Goal: Task Accomplishment & Management: Manage account settings

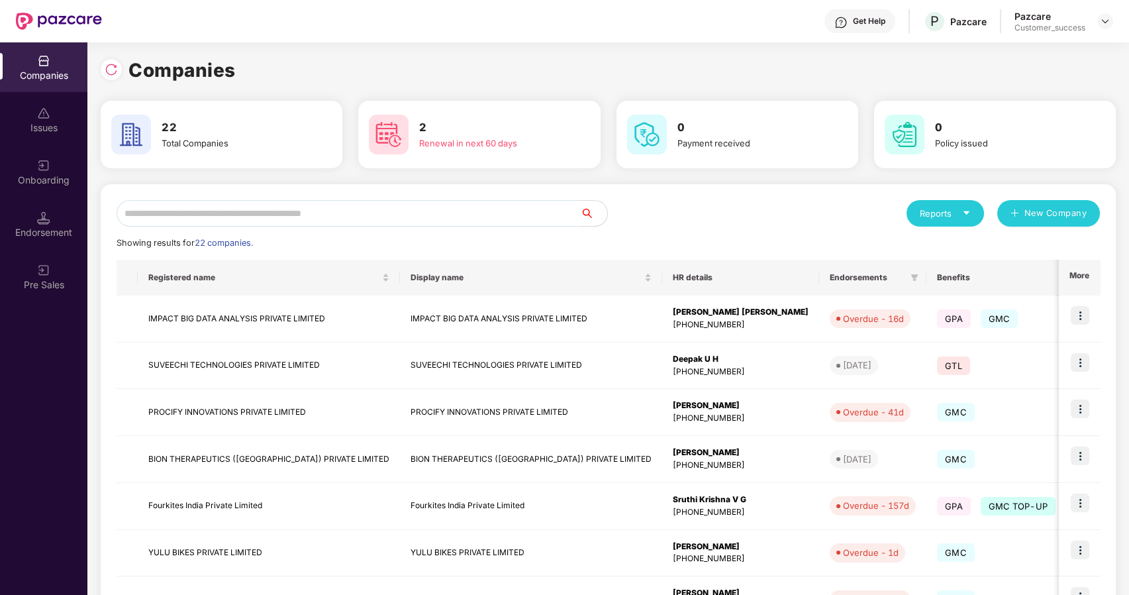
click at [215, 215] on input "text" at bounding box center [349, 213] width 464 height 26
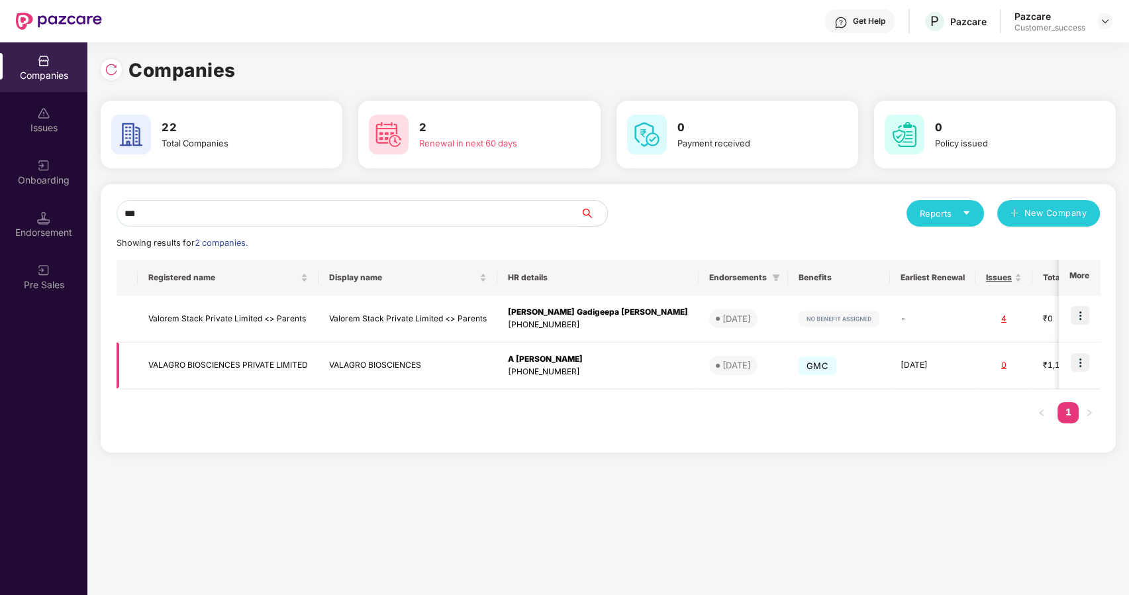
type input "***"
click at [191, 364] on td "VALAGRO BIOSCIENCES PRIVATE LIMITED" at bounding box center [228, 365] width 181 height 47
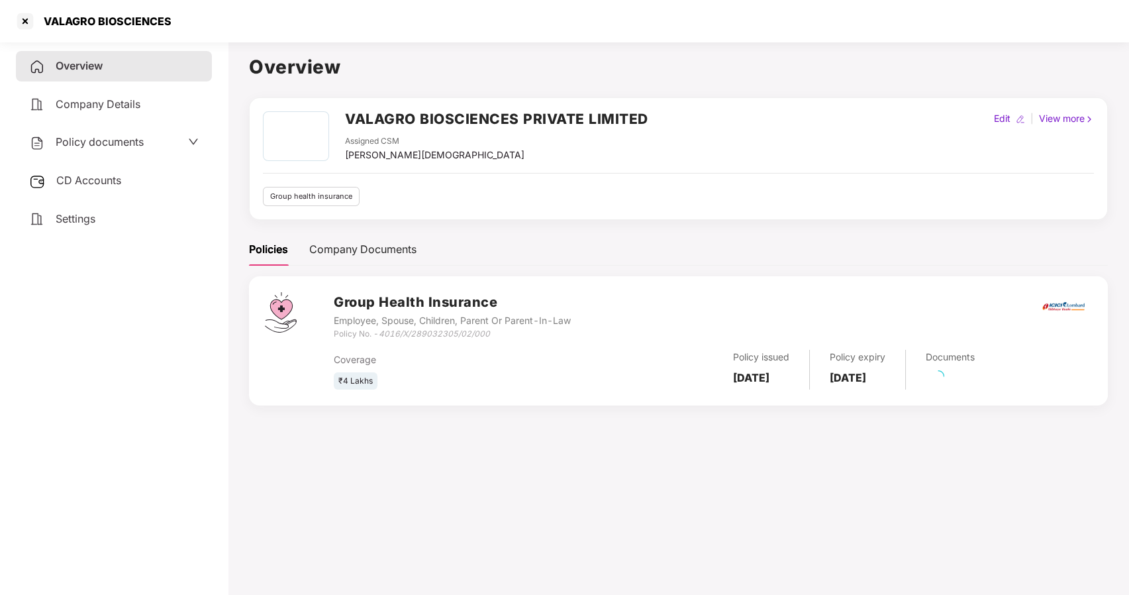
click at [93, 141] on span "Policy documents" at bounding box center [100, 141] width 88 height 13
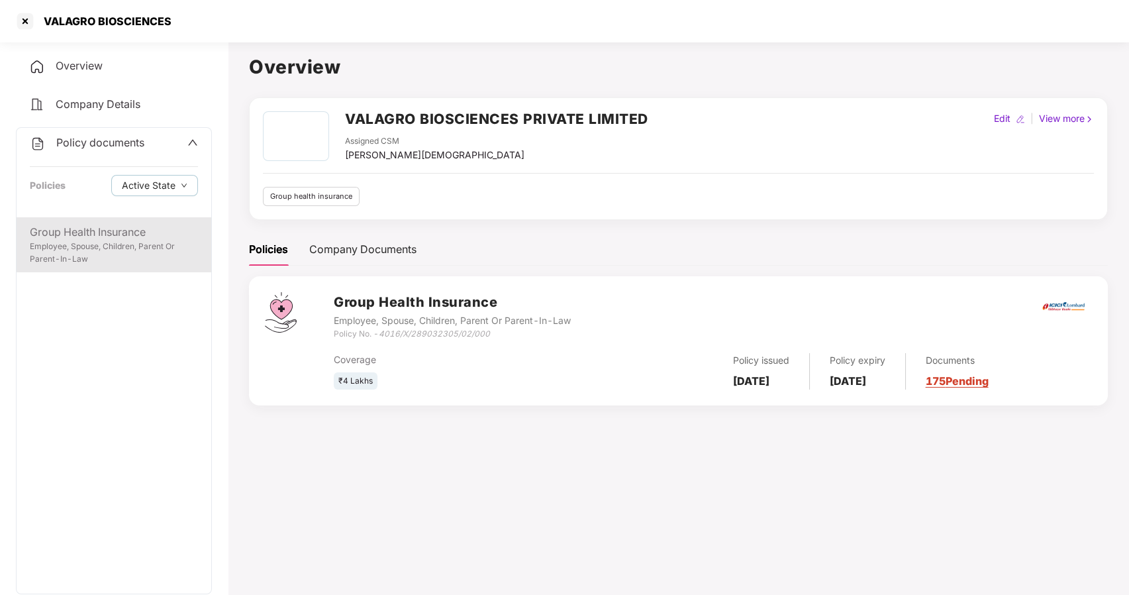
click at [137, 237] on div "Group Health Insurance" at bounding box center [114, 232] width 168 height 17
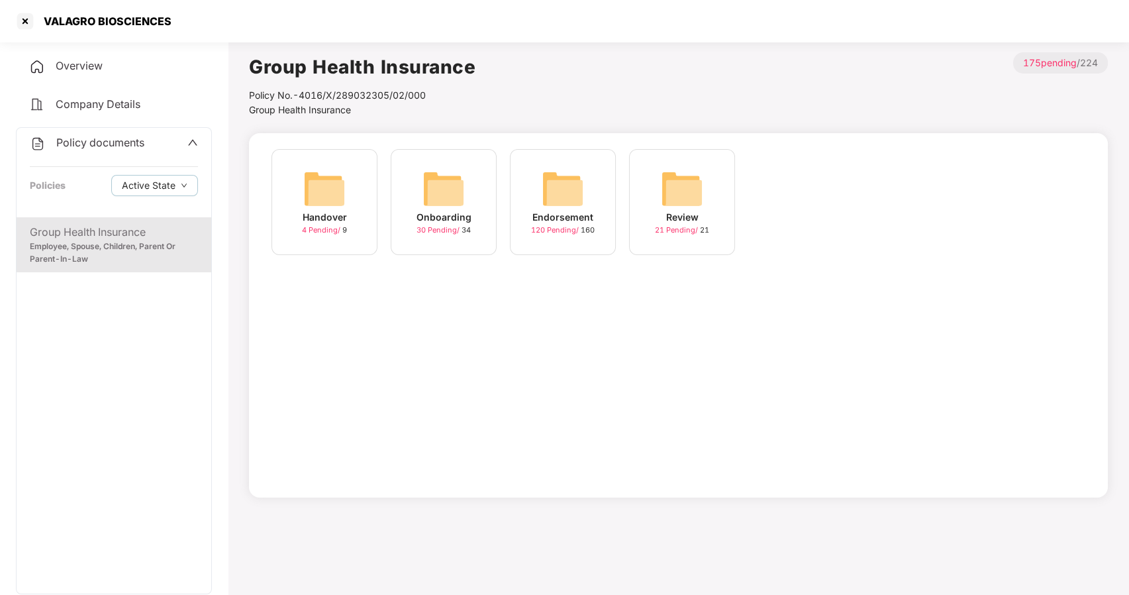
click at [442, 207] on img at bounding box center [443, 189] width 42 height 42
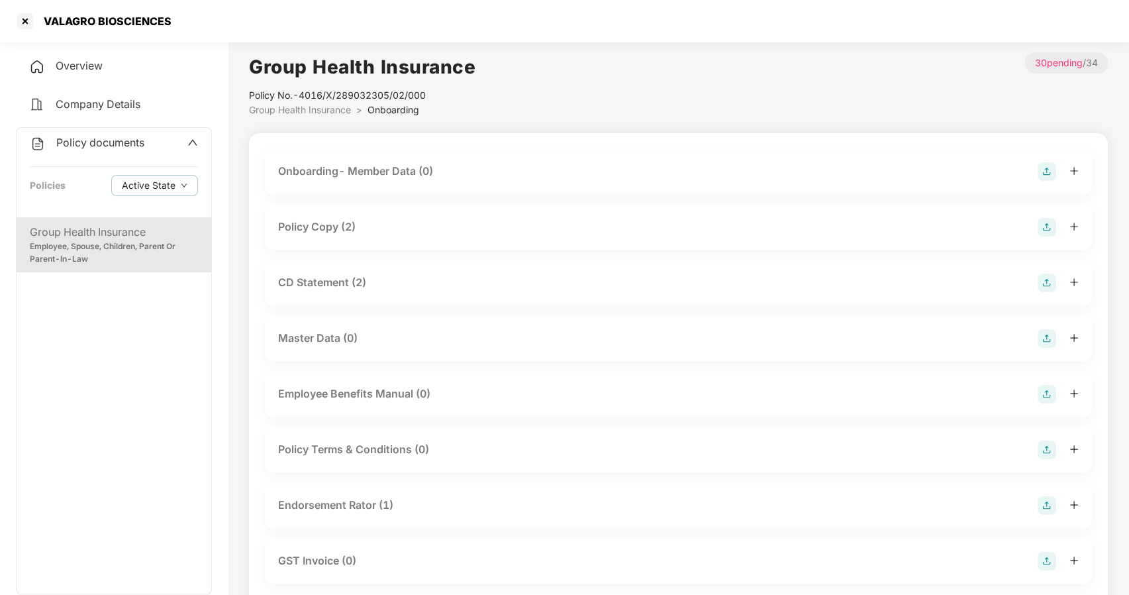
click at [320, 214] on div "Policy Copy (2)" at bounding box center [678, 227] width 827 height 45
click at [303, 225] on div "Policy Copy (2)" at bounding box center [316, 227] width 77 height 17
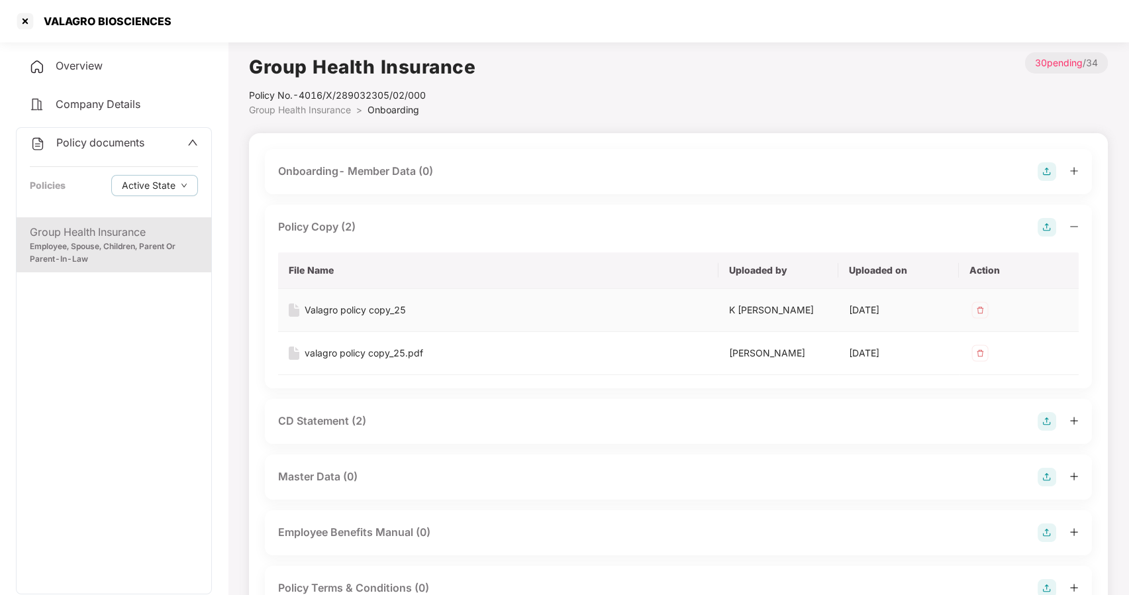
click at [334, 297] on td "Valagro policy copy_25" at bounding box center [498, 310] width 440 height 43
click at [338, 307] on div "Valagro policy copy_25" at bounding box center [355, 310] width 101 height 15
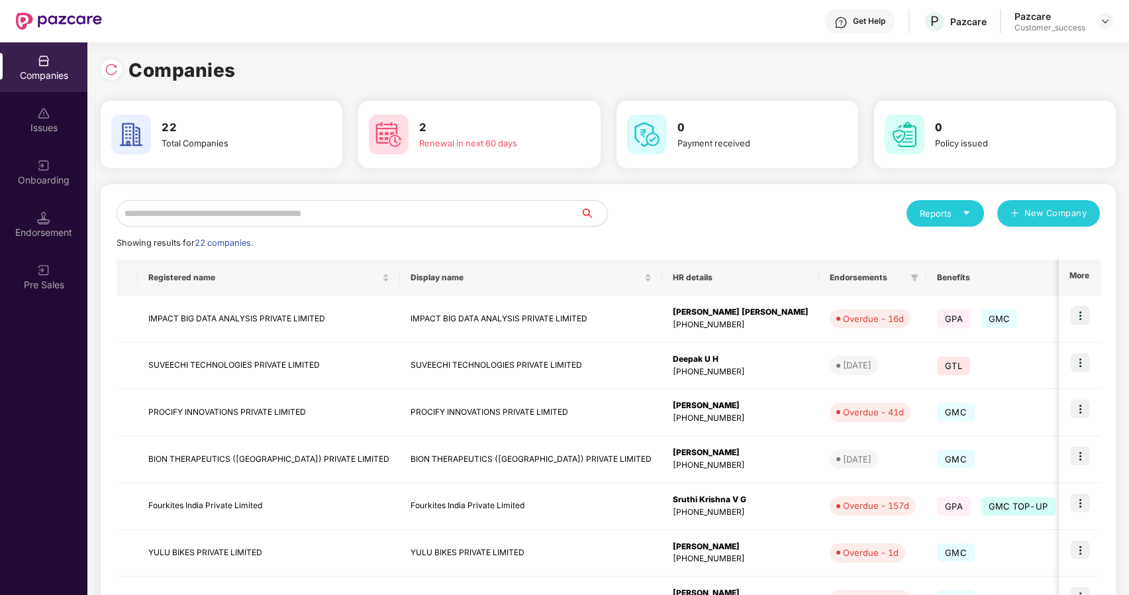
click at [173, 221] on input "text" at bounding box center [349, 213] width 464 height 26
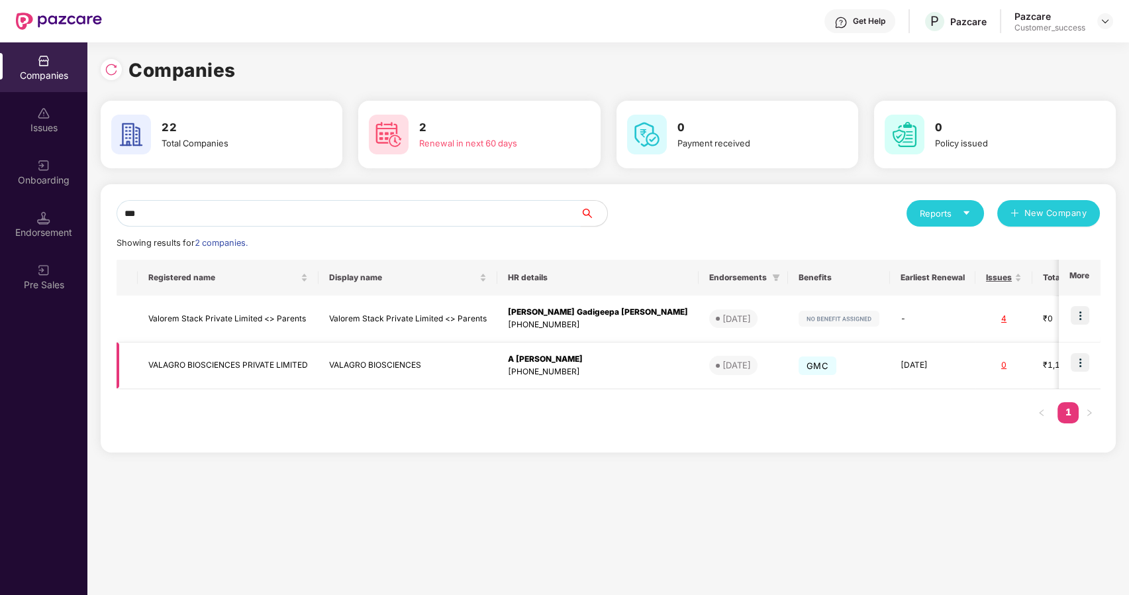
type input "***"
click at [1081, 360] on img at bounding box center [1080, 362] width 19 height 19
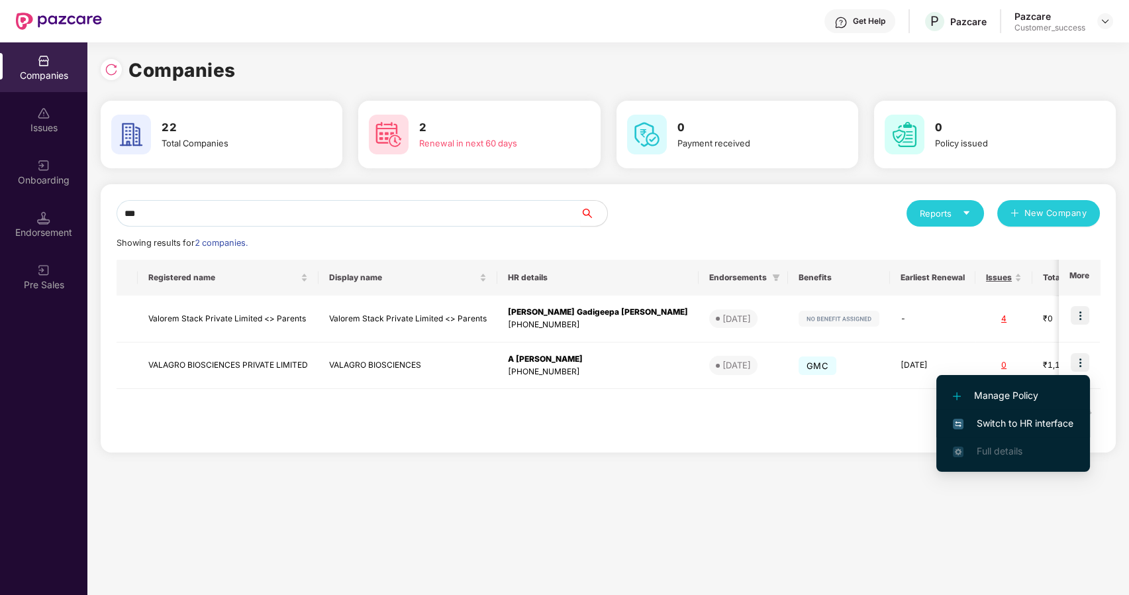
click at [987, 415] on li "Switch to HR interface" at bounding box center [1013, 423] width 154 height 28
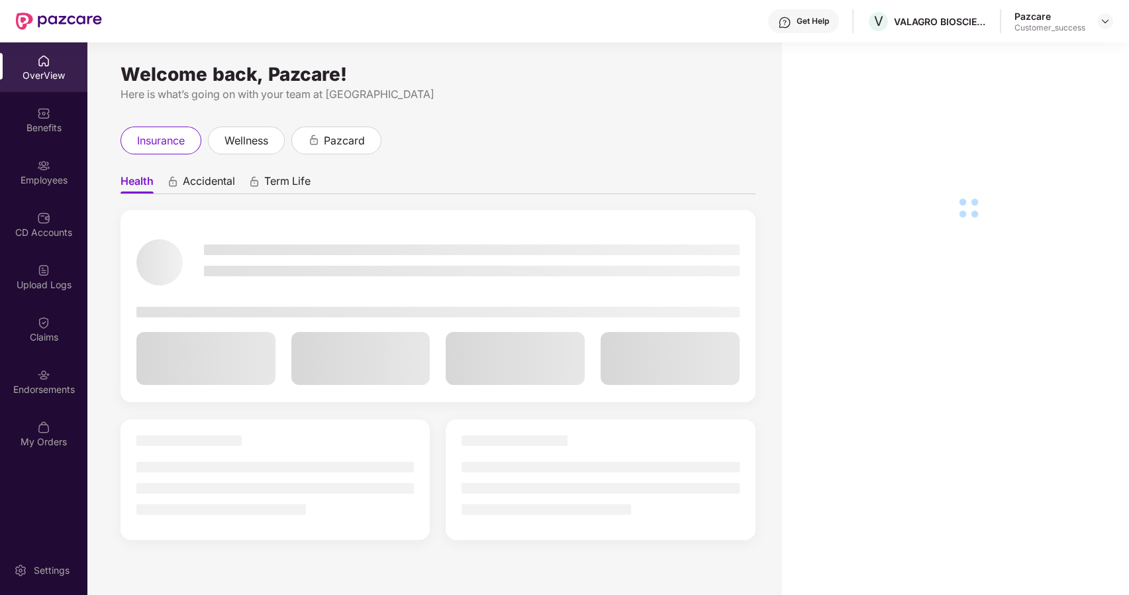
click at [40, 168] on img at bounding box center [43, 165] width 13 height 13
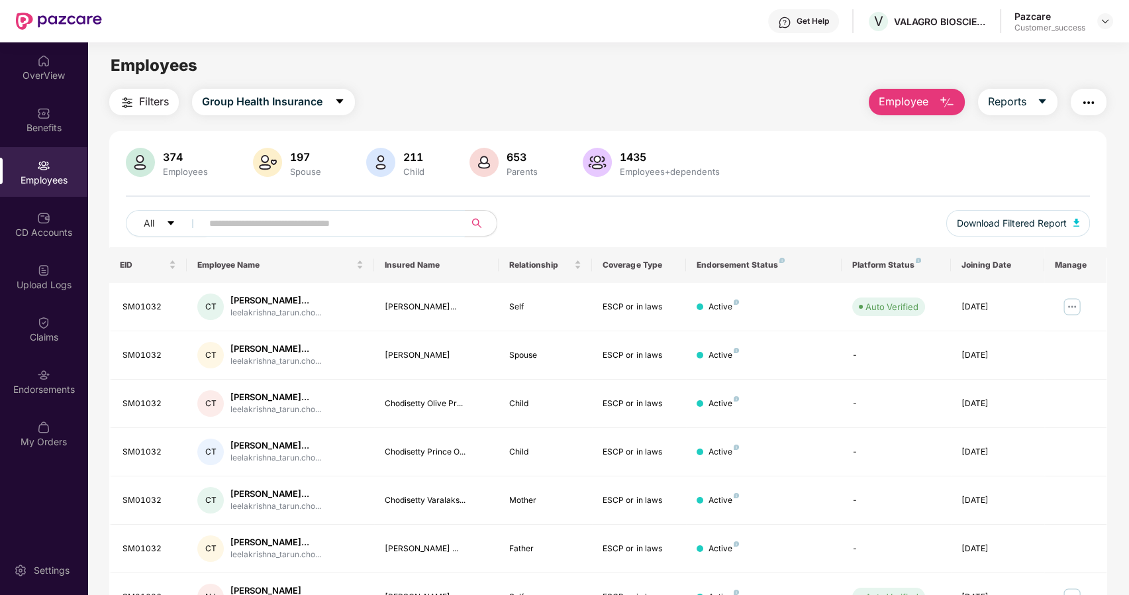
click at [267, 224] on input "text" at bounding box center [328, 223] width 238 height 20
paste input "******"
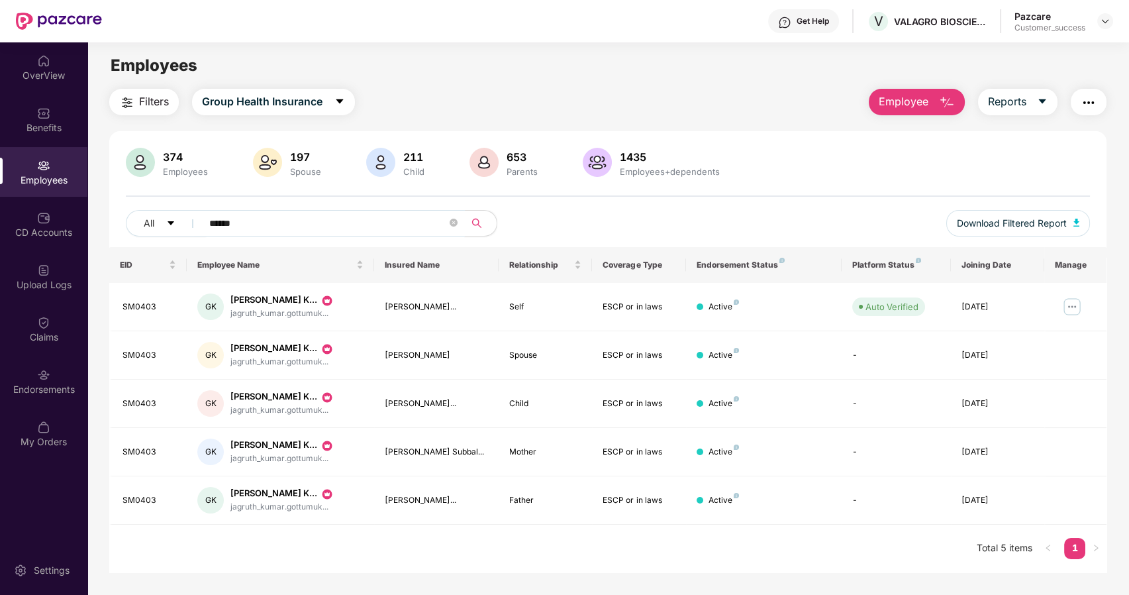
type input "******"
click at [1072, 303] on img at bounding box center [1072, 306] width 21 height 21
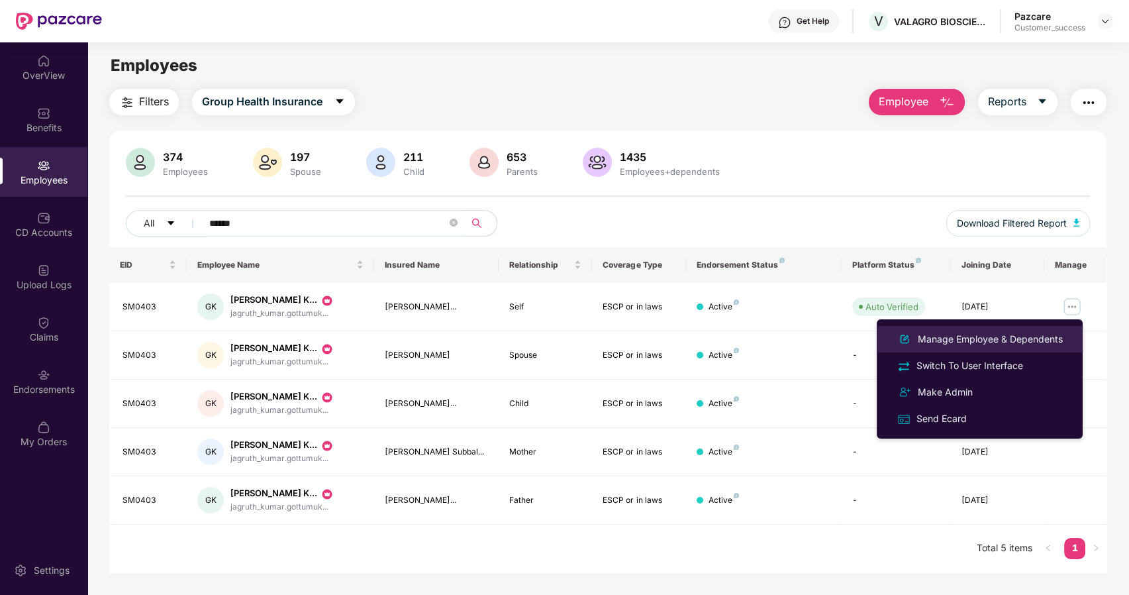
click at [956, 340] on div "Manage Employee & Dependents" at bounding box center [990, 339] width 150 height 15
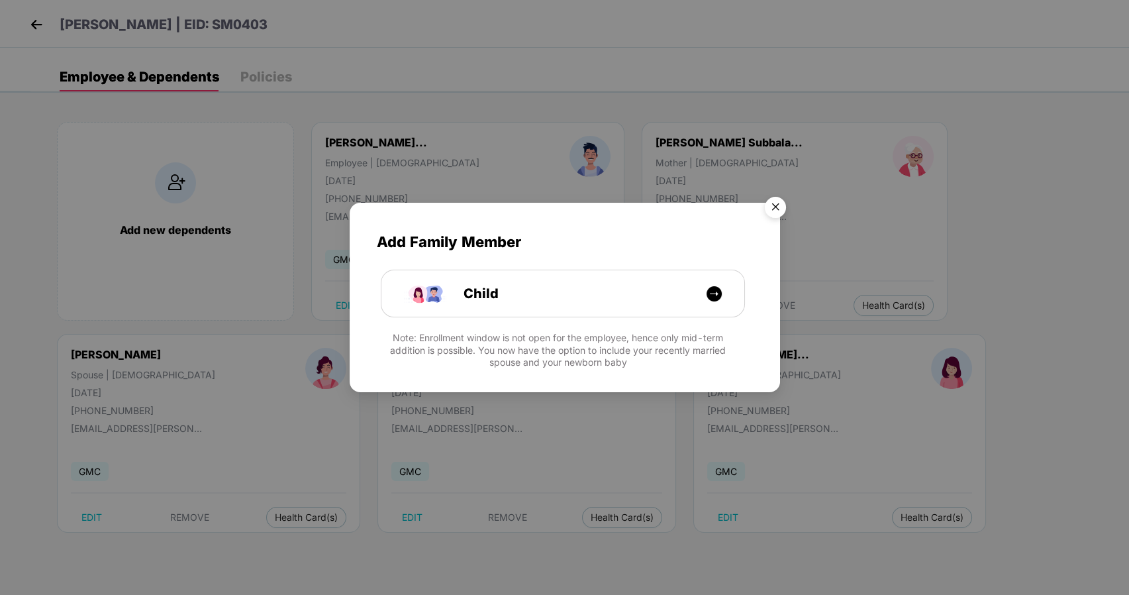
click at [771, 205] on img "Close" at bounding box center [775, 209] width 37 height 37
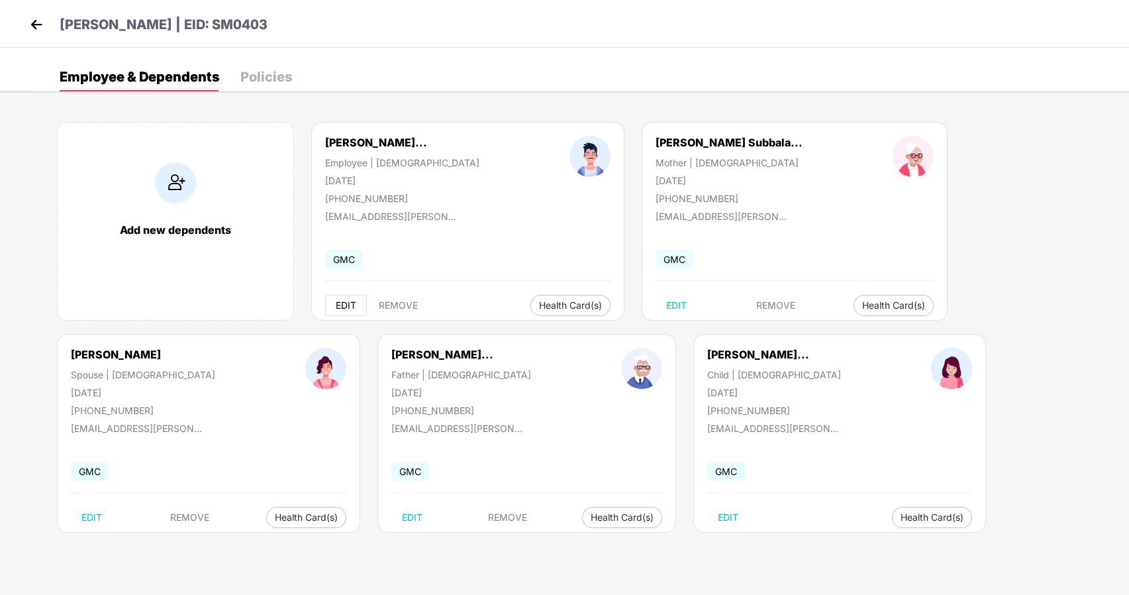
click at [334, 297] on button "EDIT" at bounding box center [346, 305] width 42 height 21
select select "****"
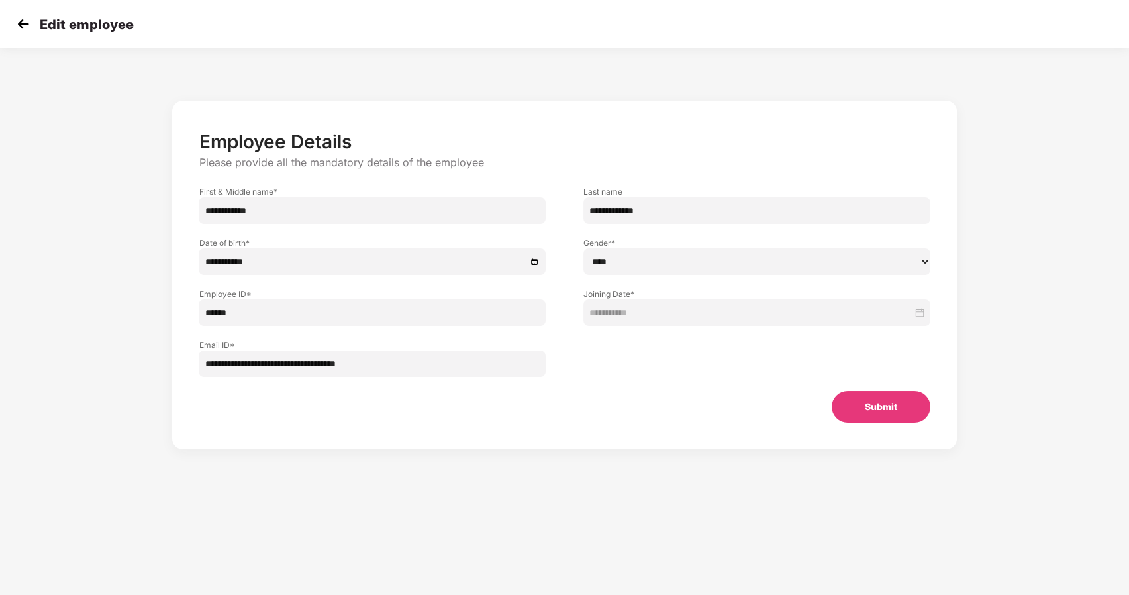
drag, startPoint x: 417, startPoint y: 365, endPoint x: 175, endPoint y: 370, distance: 241.8
click at [175, 370] on div "**********" at bounding box center [564, 275] width 784 height 348
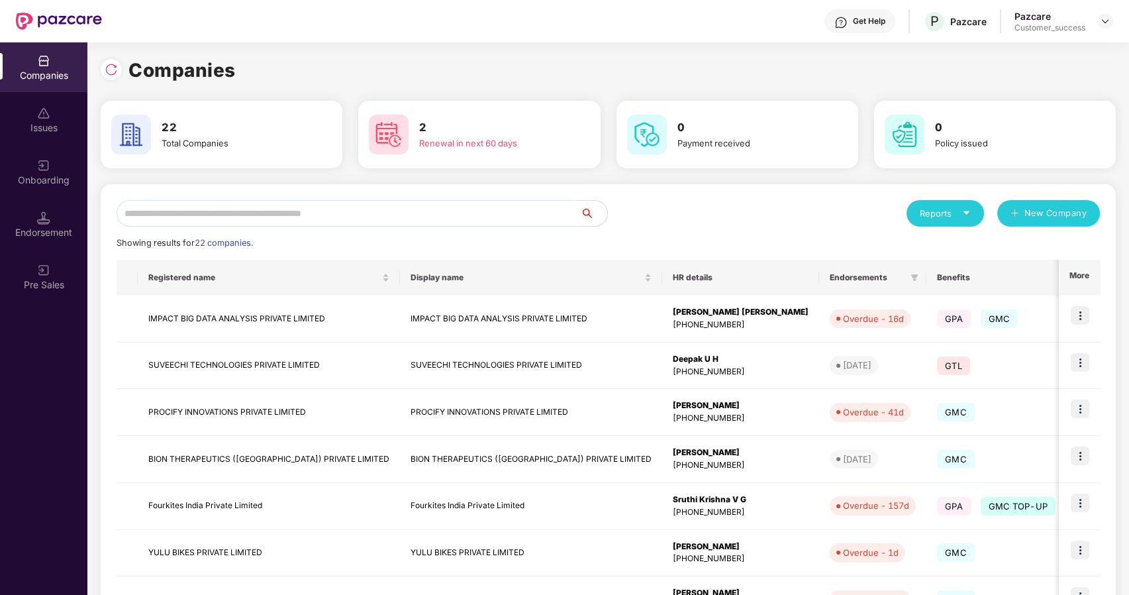
click at [243, 212] on input "text" at bounding box center [349, 213] width 464 height 26
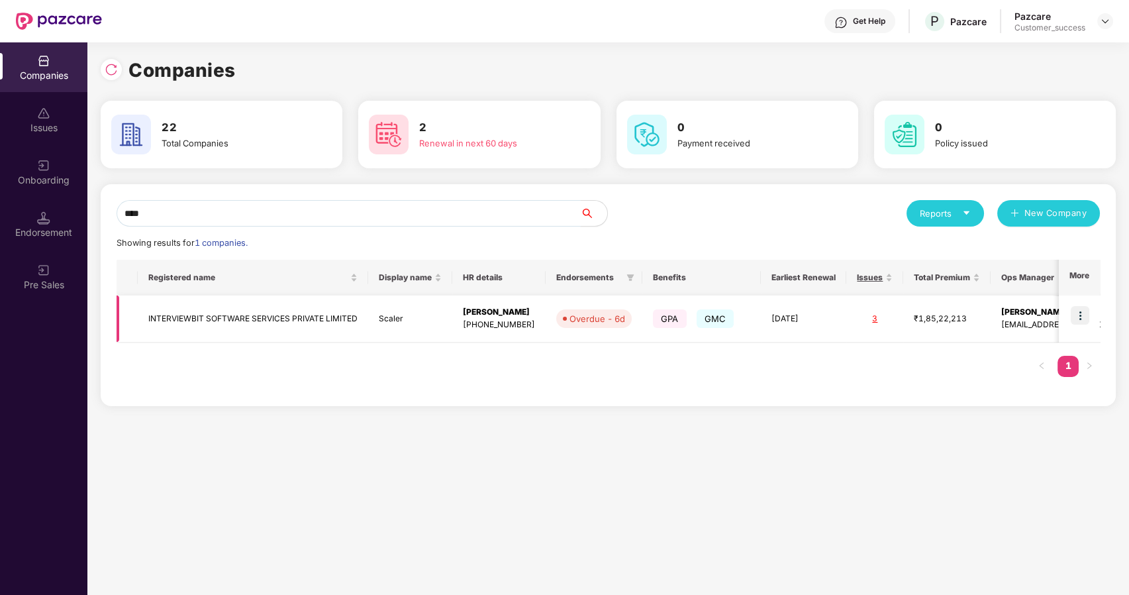
type input "****"
click at [255, 310] on td "INTERVIEWBIT SOFTWARE SERVICES PRIVATE LIMITED" at bounding box center [253, 318] width 230 height 47
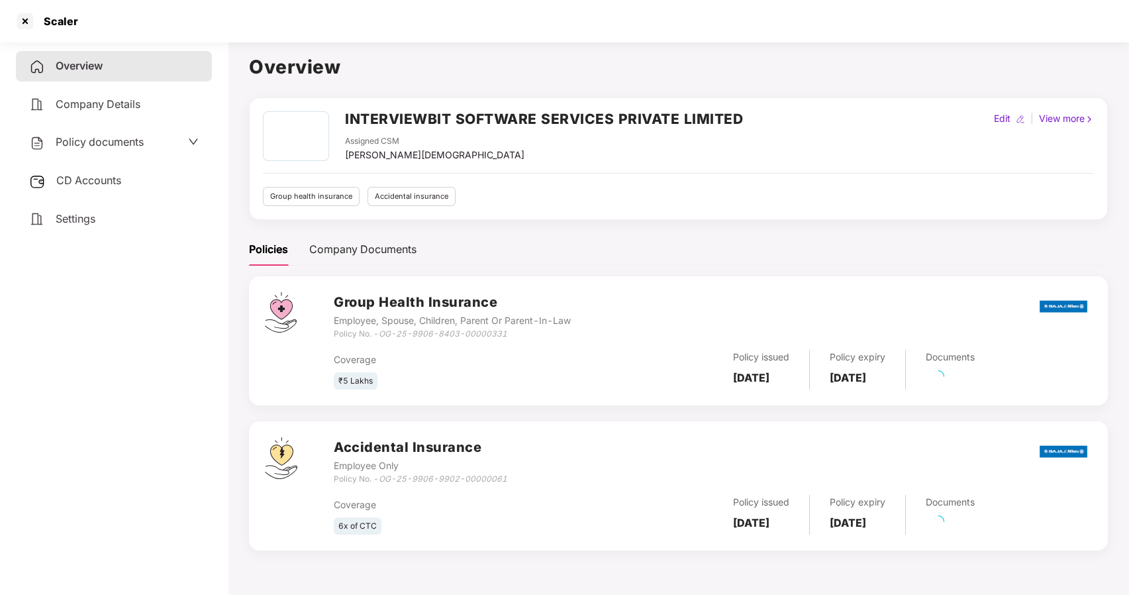
click at [66, 138] on span "Policy documents" at bounding box center [100, 141] width 88 height 13
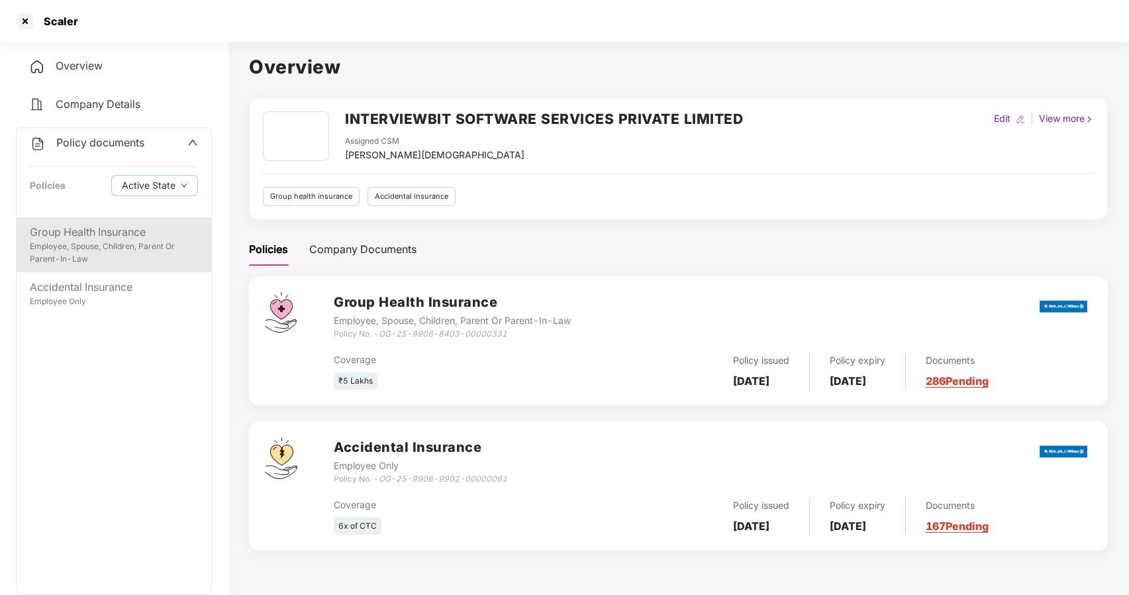
click at [104, 249] on div "Employee, Spouse, Children, Parent Or Parent-In-Law" at bounding box center [114, 252] width 168 height 25
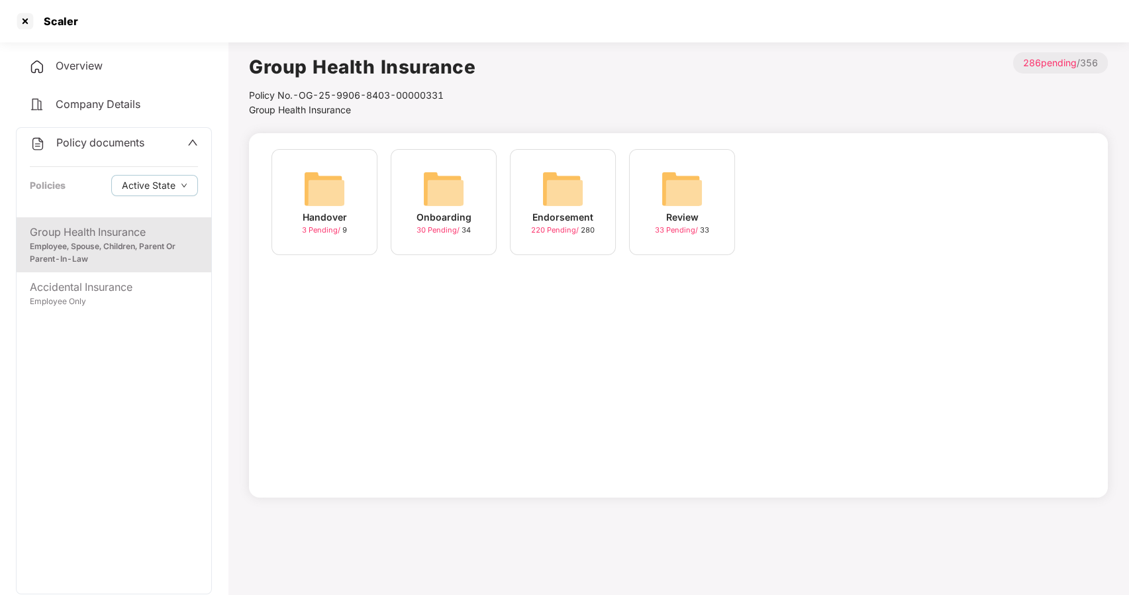
click at [471, 205] on div "Onboarding 30 Pending / 34" at bounding box center [444, 202] width 106 height 106
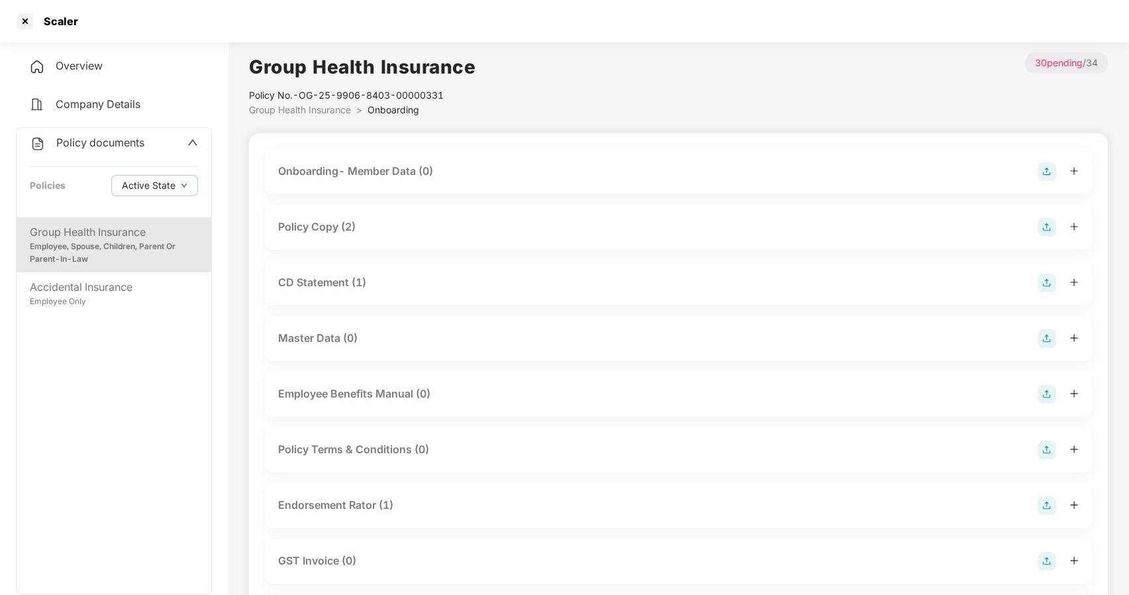
click at [307, 225] on div "Policy Copy (2)" at bounding box center [316, 227] width 77 height 17
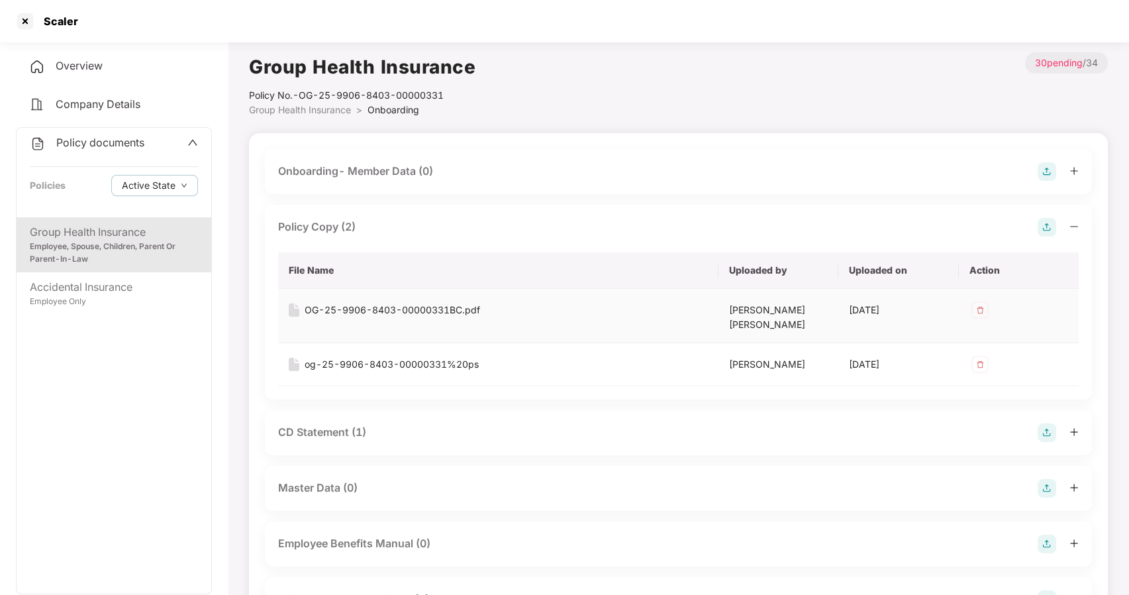
click at [366, 307] on div "OG-25-9906-8403-00000331BC.pdf" at bounding box center [392, 310] width 175 height 15
click at [373, 313] on div "OG-25-9906-8403-00000331BC.pdf" at bounding box center [392, 310] width 175 height 15
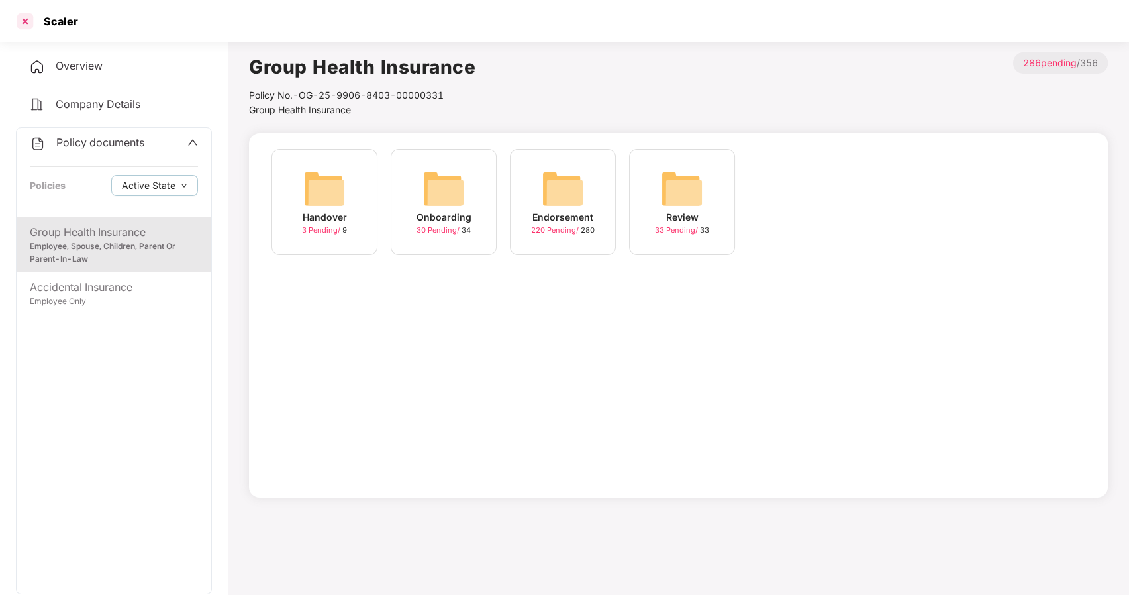
click at [26, 24] on div at bounding box center [25, 21] width 21 height 21
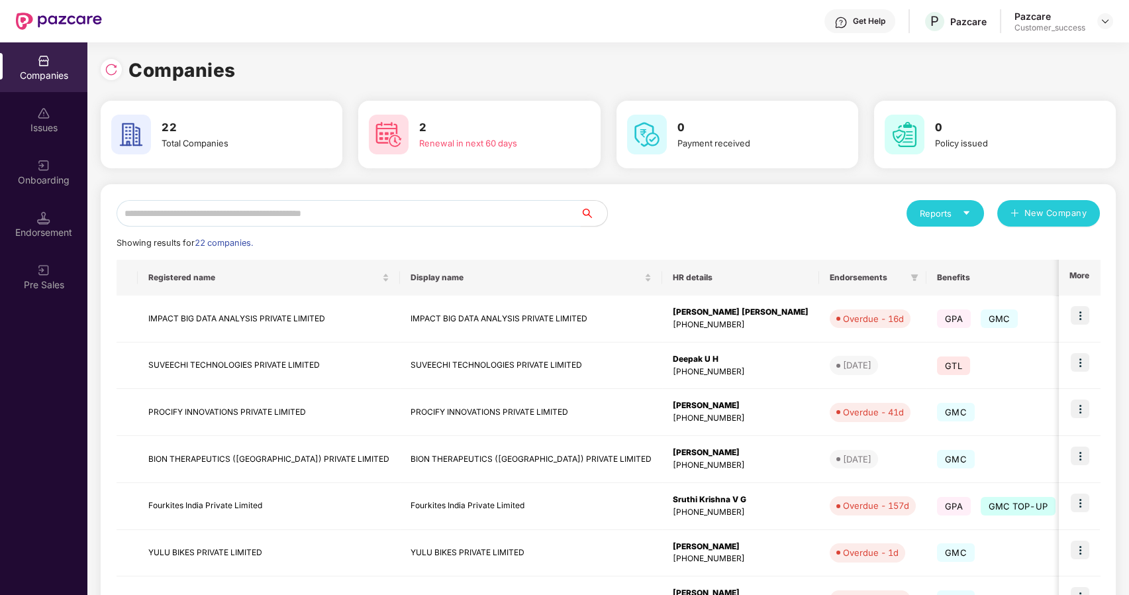
click at [253, 219] on input "text" at bounding box center [349, 213] width 464 height 26
type input "*"
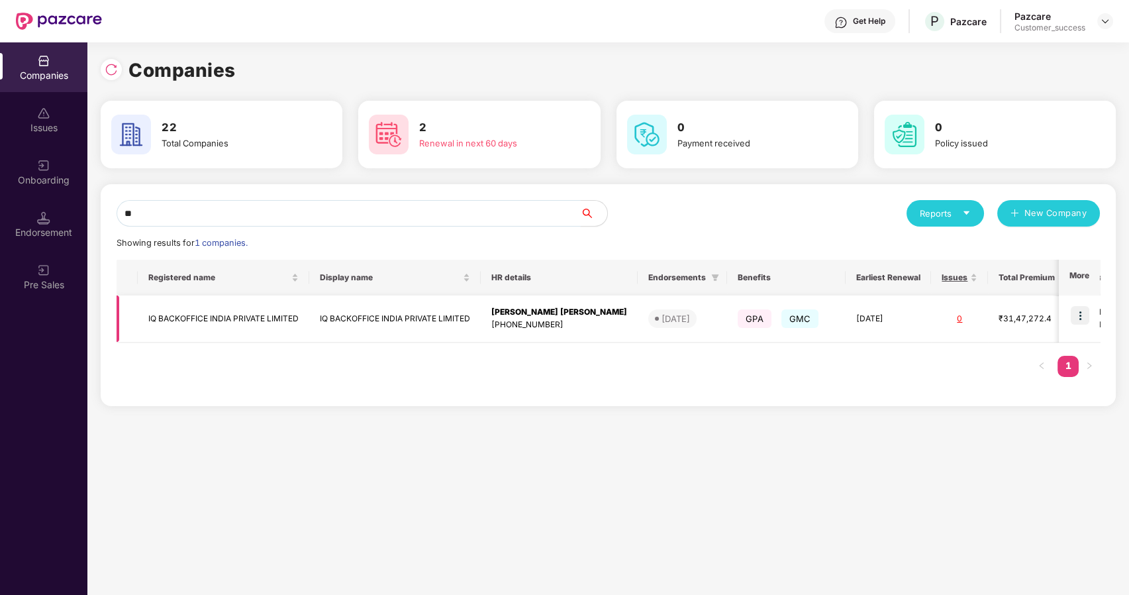
type input "**"
click at [1081, 315] on img at bounding box center [1080, 315] width 19 height 19
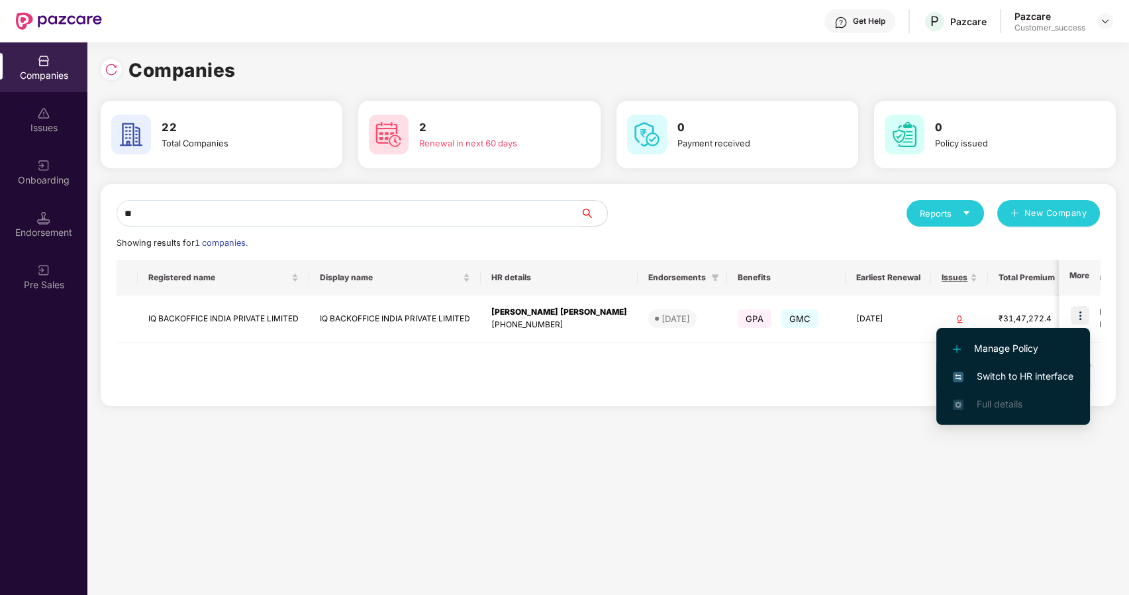
click at [991, 375] on span "Switch to HR interface" at bounding box center [1013, 376] width 121 height 15
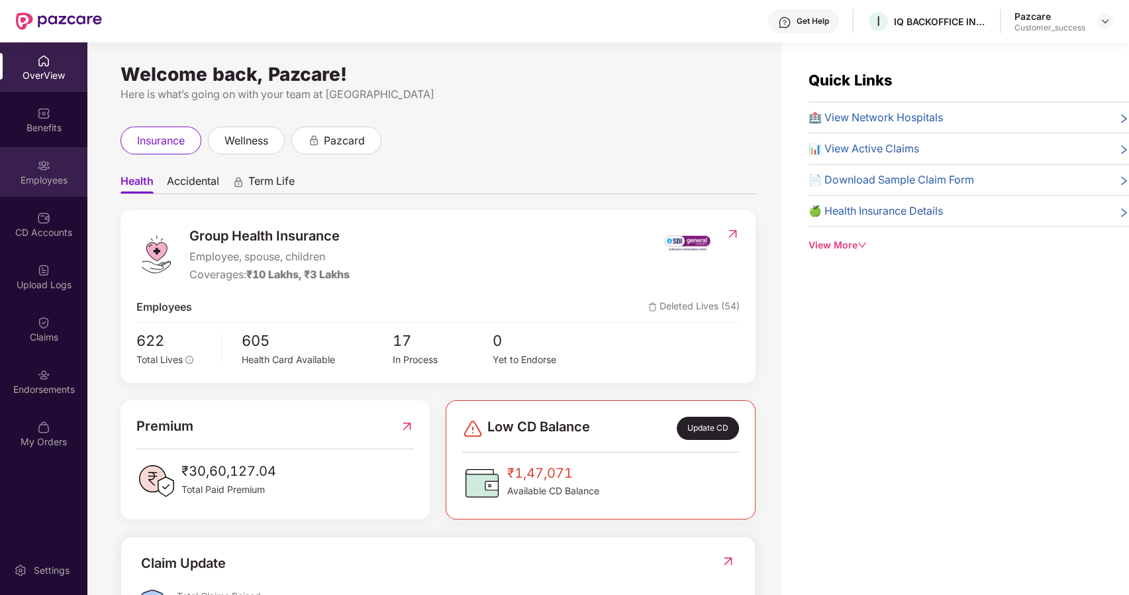
click at [23, 163] on div "Employees" at bounding box center [43, 172] width 87 height 50
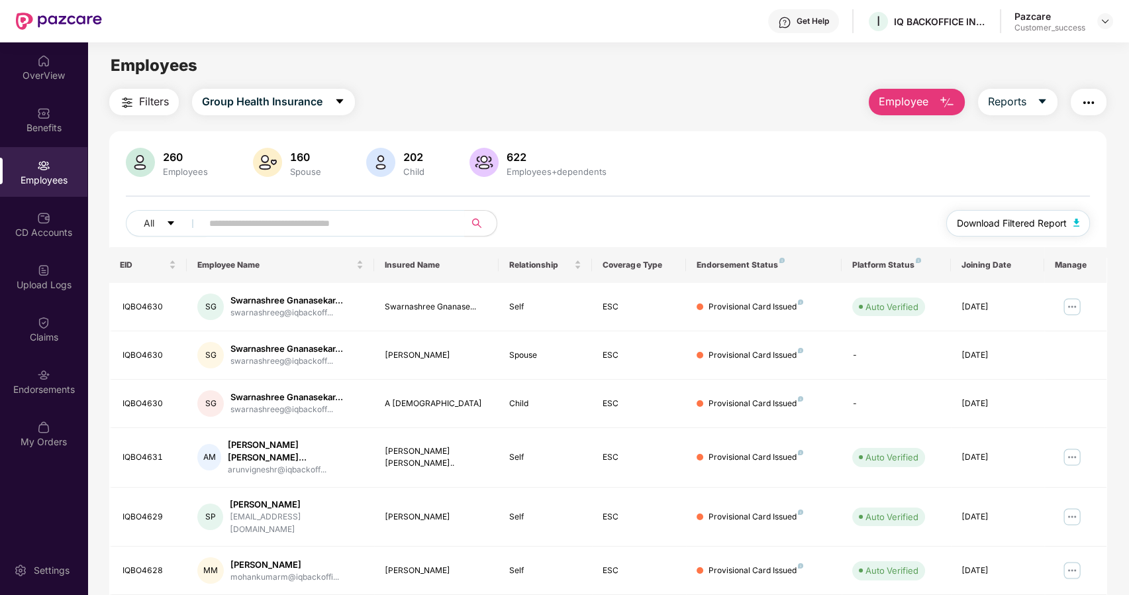
click at [1012, 217] on span "Download Filtered Report" at bounding box center [1012, 223] width 110 height 15
click at [33, 407] on div "OverView Benefits Employees CD Accounts Upload Logs Claims Endorsements My Orde…" at bounding box center [43, 251] width 87 height 419
click at [37, 397] on div "Endorsements" at bounding box center [43, 381] width 87 height 50
